Goal: Find specific page/section: Find specific page/section

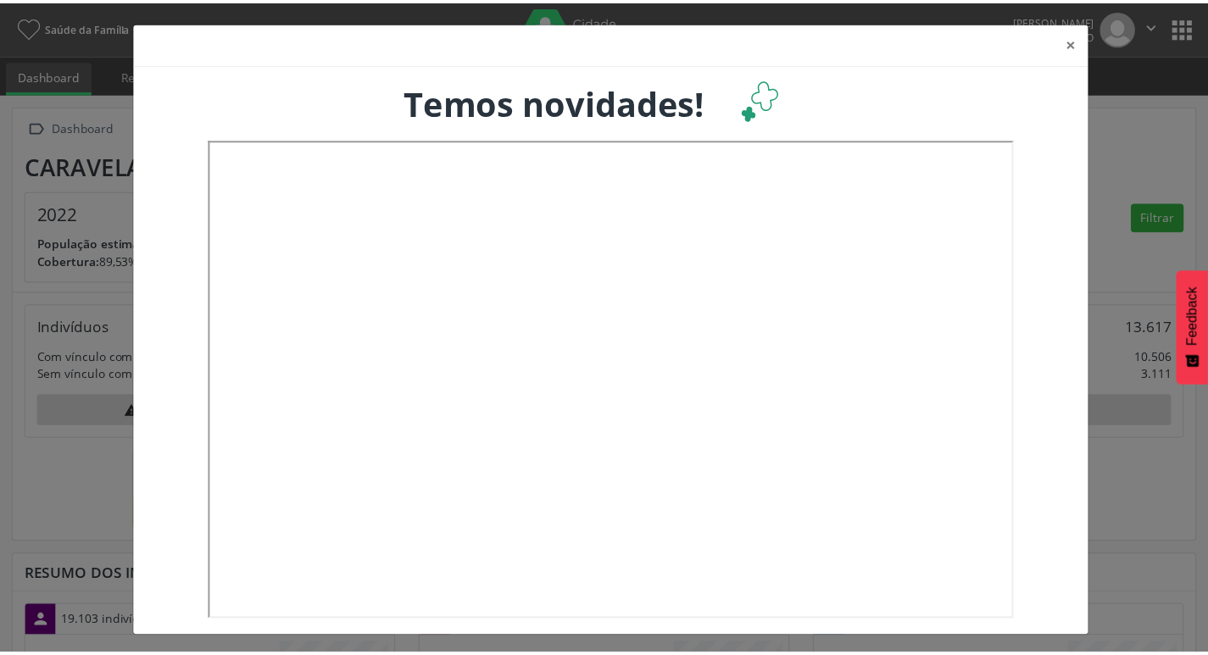
scroll to position [281, 398]
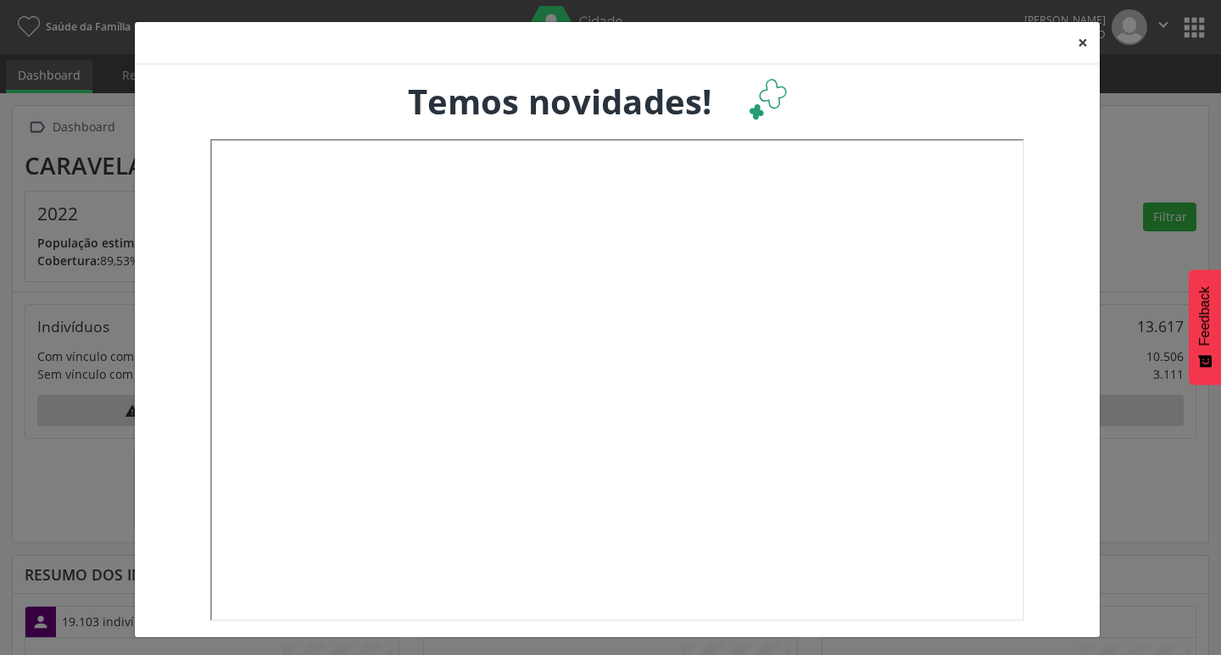
click at [1066, 42] on button "×" at bounding box center [1083, 43] width 34 height 42
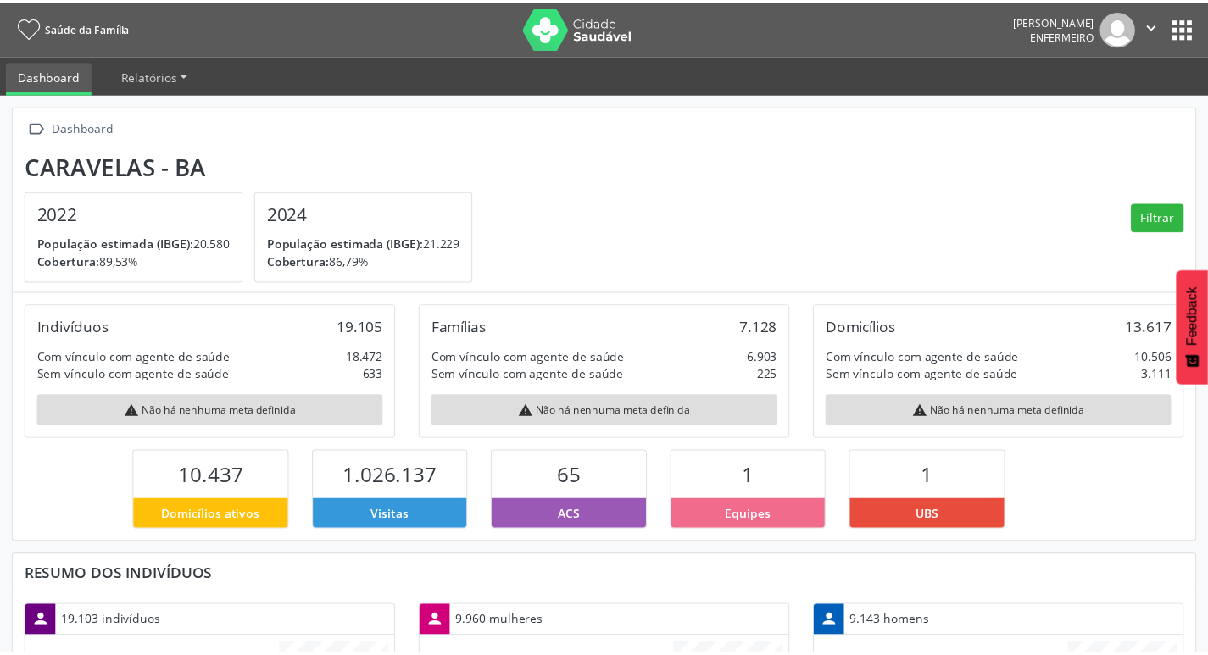
scroll to position [847453, 847340]
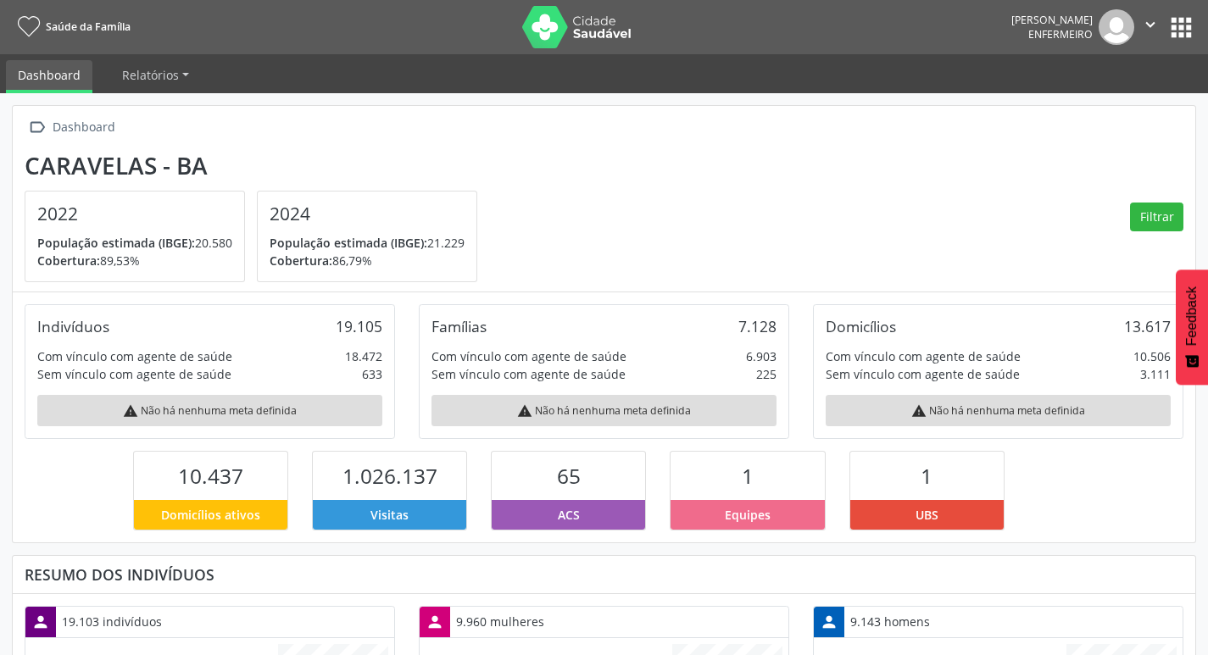
click at [281, 131] on div " Dashboard" at bounding box center [604, 127] width 1159 height 25
click at [1187, 26] on button "apps" at bounding box center [1181, 28] width 30 height 30
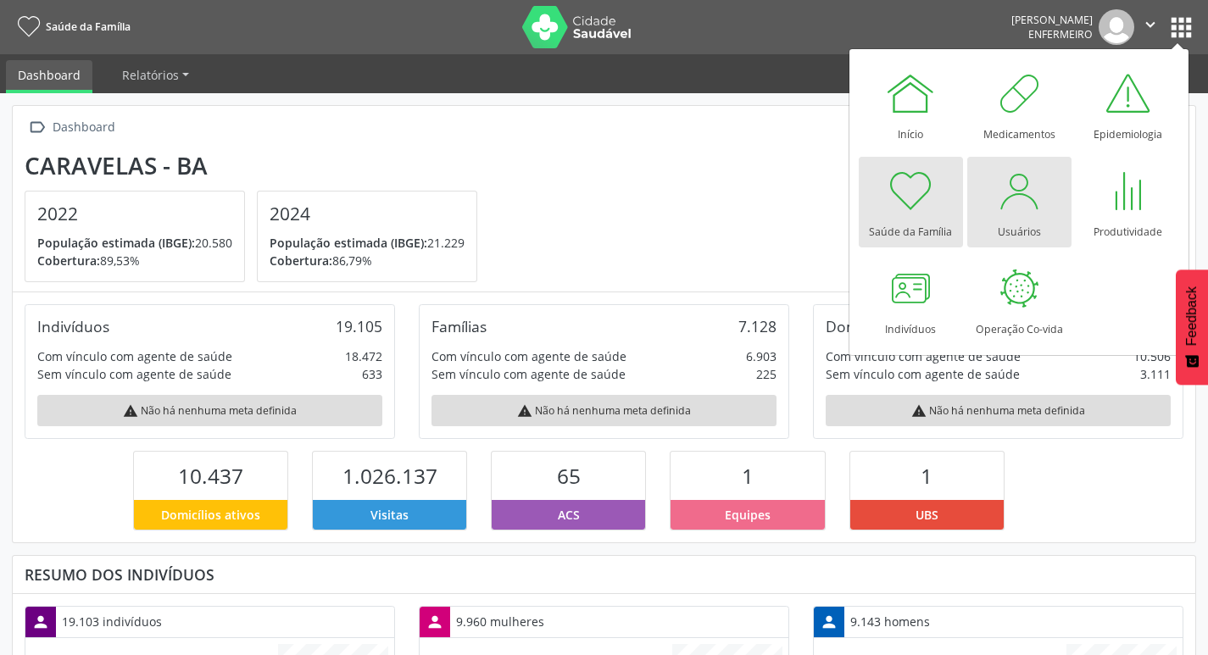
click at [1010, 190] on div at bounding box center [1019, 190] width 51 height 51
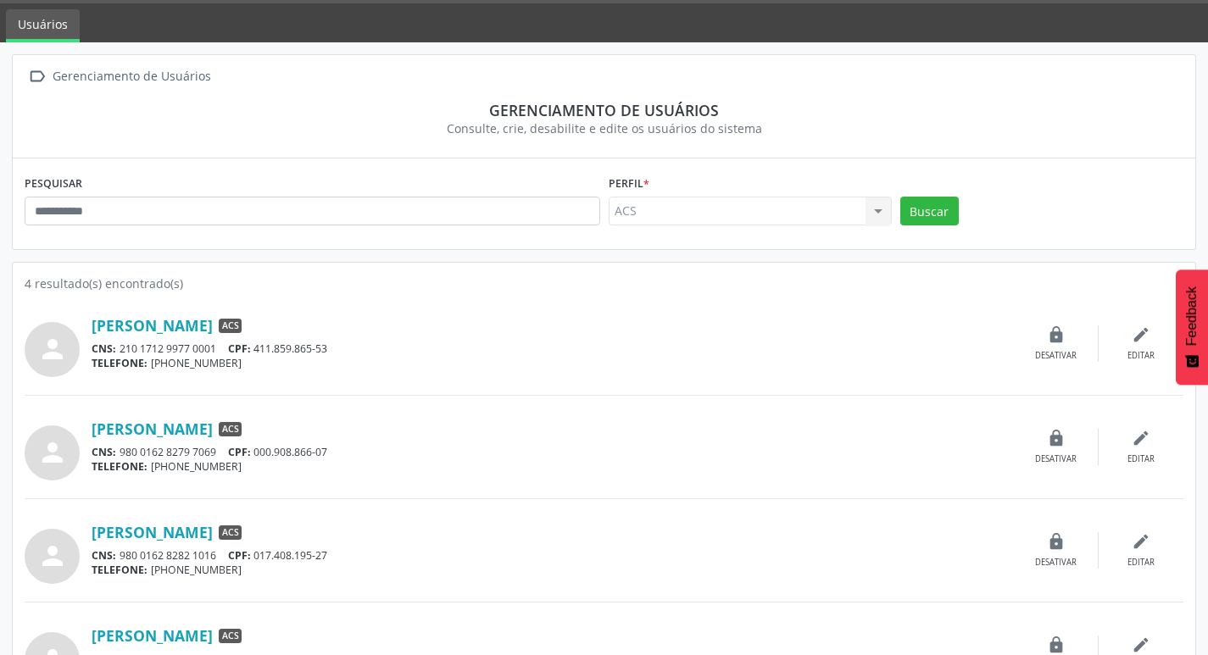
scroll to position [108, 0]
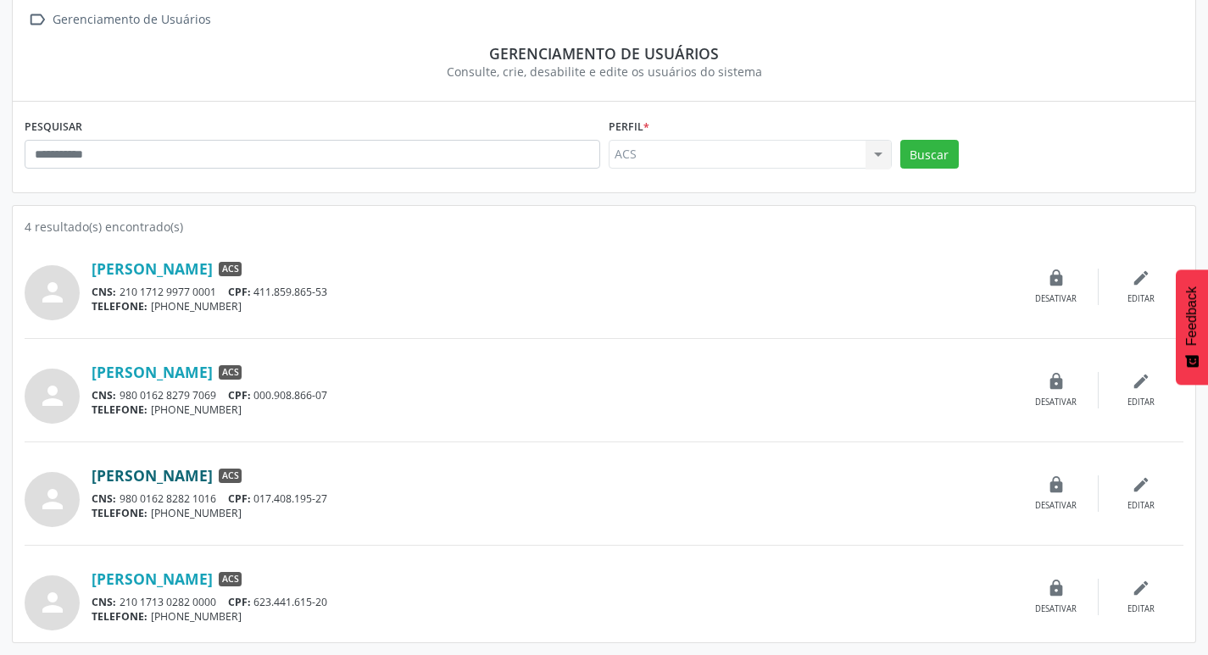
click at [196, 479] on link "[PERSON_NAME]" at bounding box center [152, 475] width 121 height 19
click at [180, 376] on link "[PERSON_NAME]" at bounding box center [152, 372] width 121 height 19
